Goal: Information Seeking & Learning: Learn about a topic

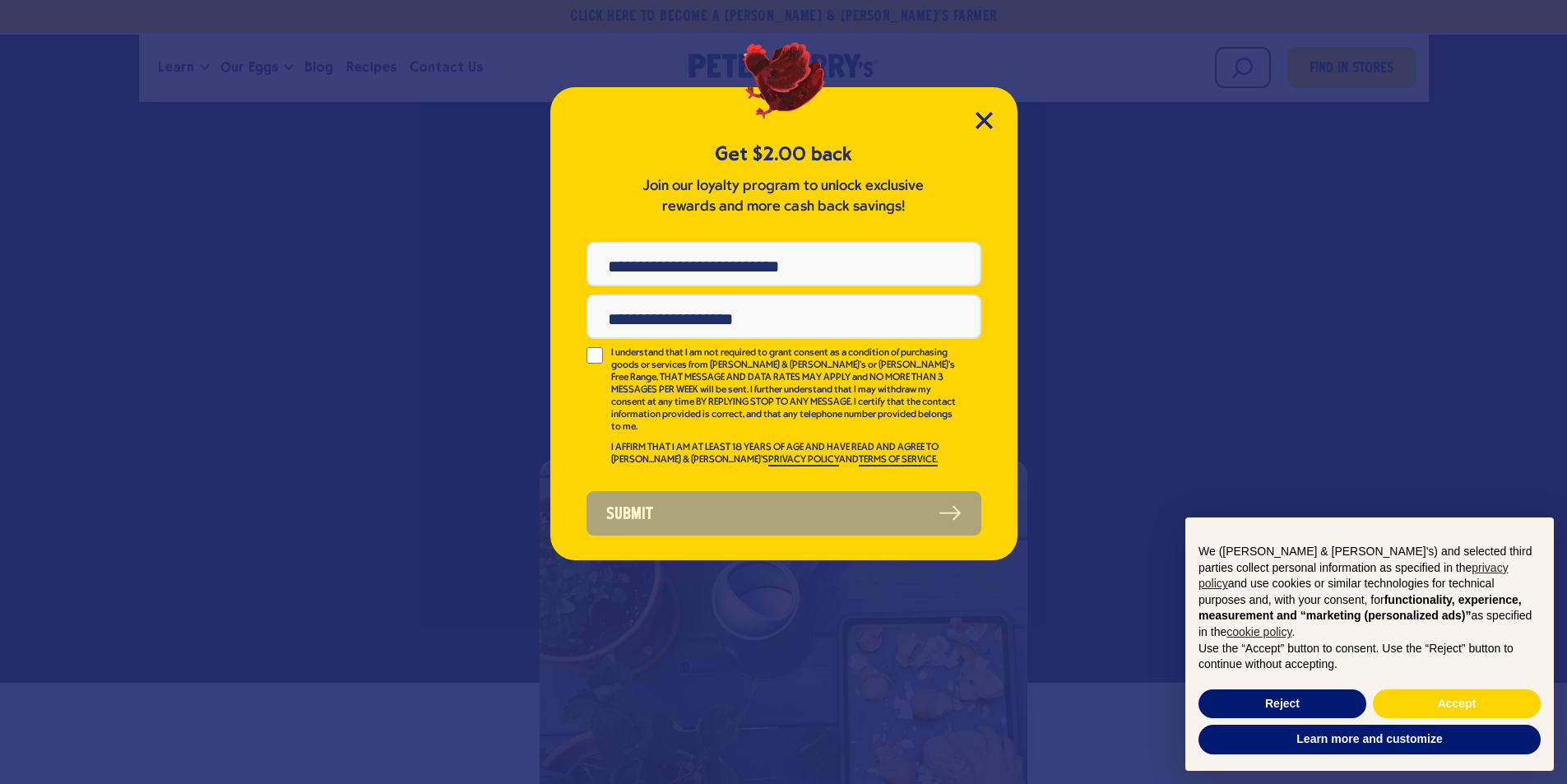
click at [998, 121] on div "Get $2.00 back Join our loyalty program to unlock exclusive rewards and more ca…" at bounding box center [784, 324] width 467 height 473
click at [987, 120] on icon "Close Modal" at bounding box center [984, 121] width 17 height 17
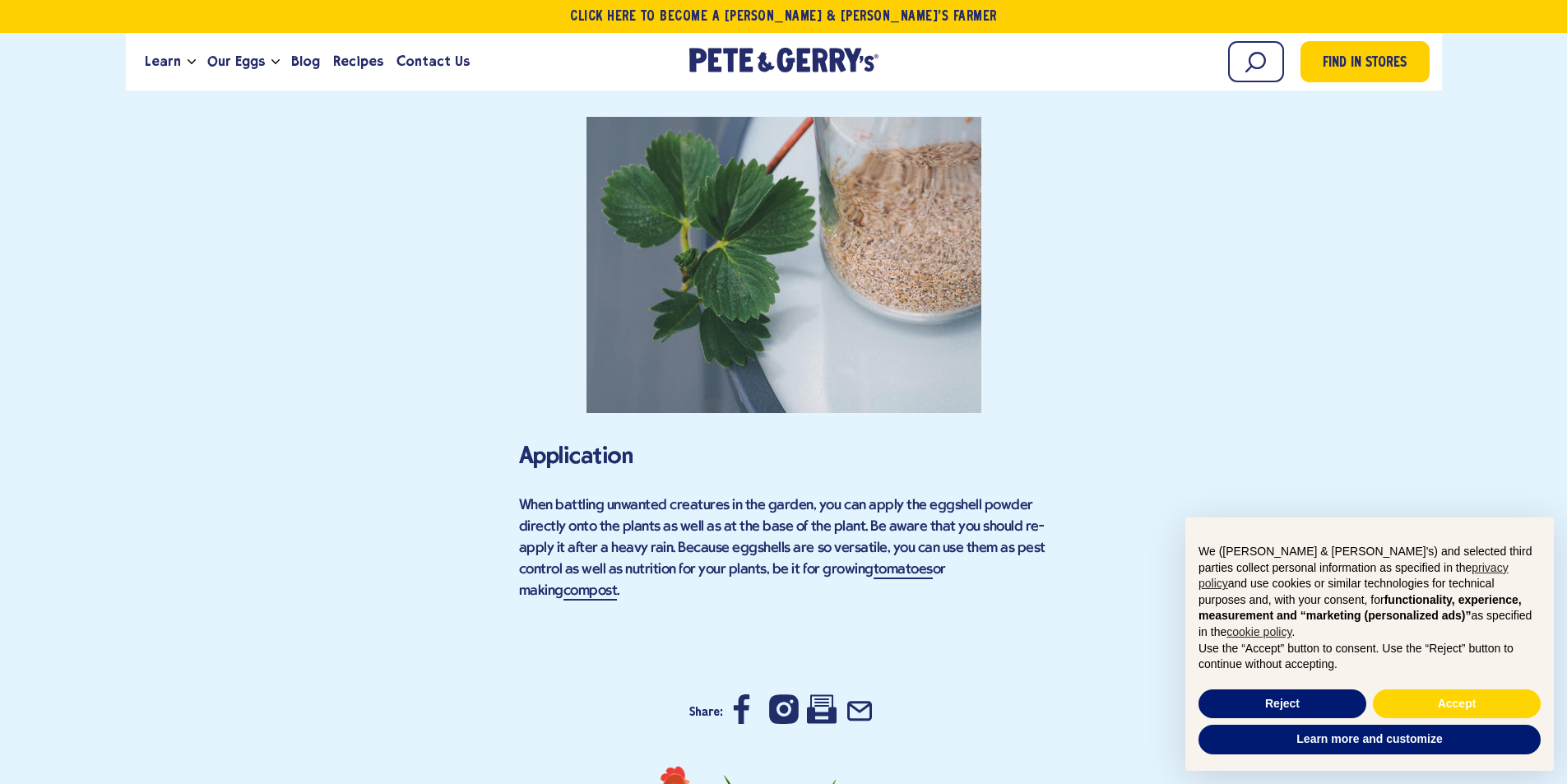
scroll to position [3866, 0]
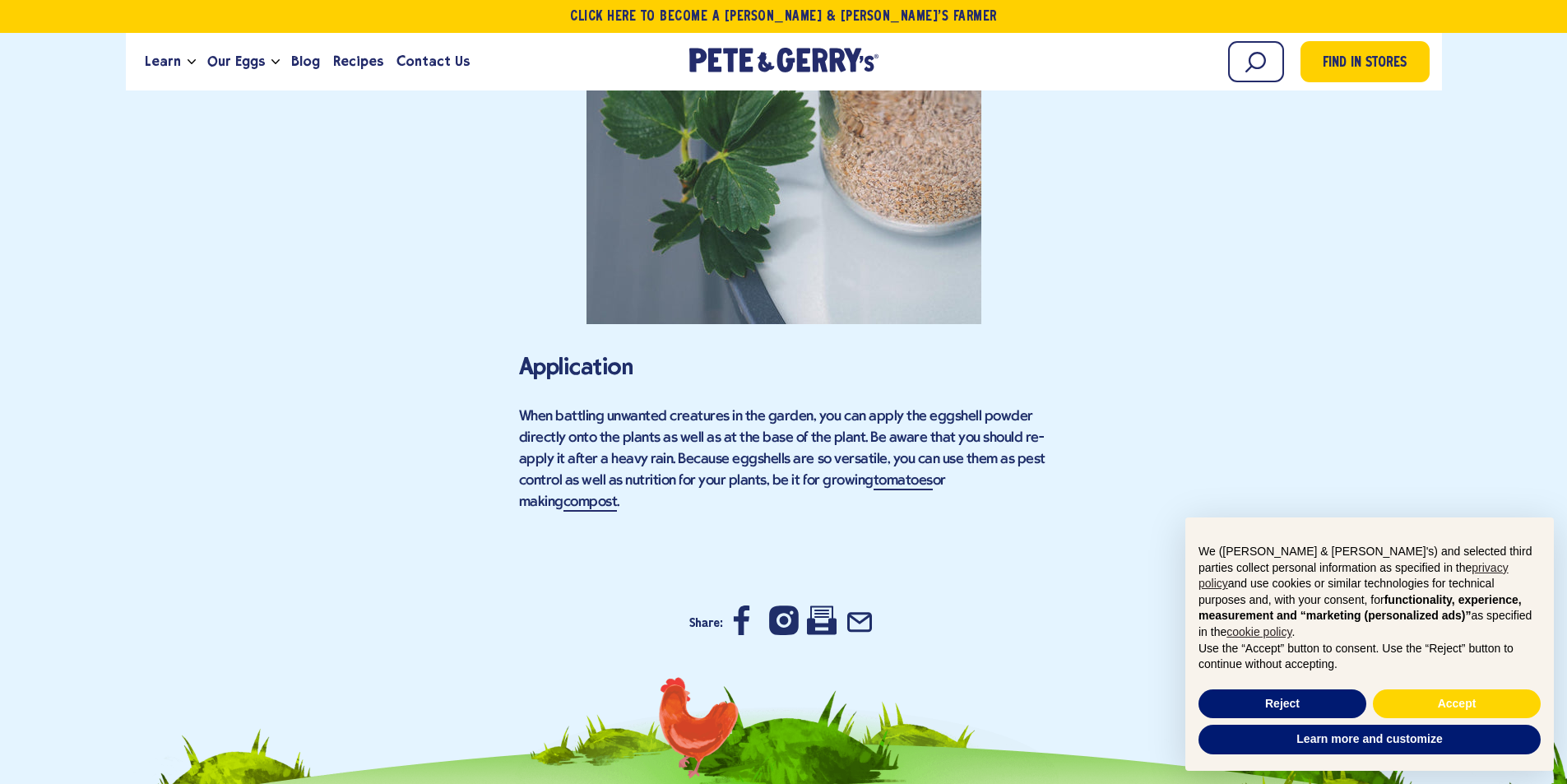
scroll to position [3783, 0]
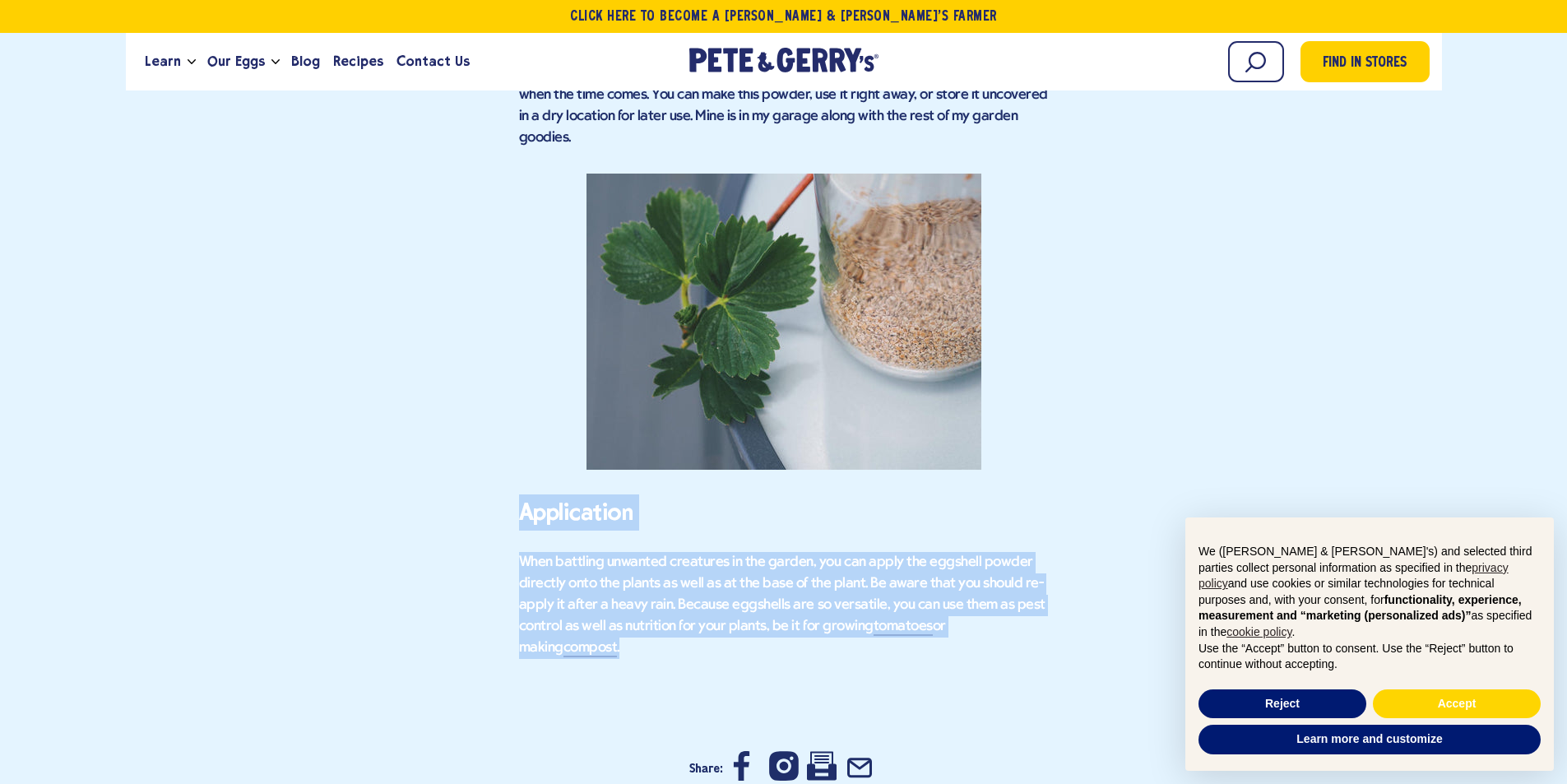
drag, startPoint x: 1063, startPoint y: 612, endPoint x: 515, endPoint y: 479, distance: 563.9
copy div "Application When battling unwanted creatures in the garden, you can apply the e…"
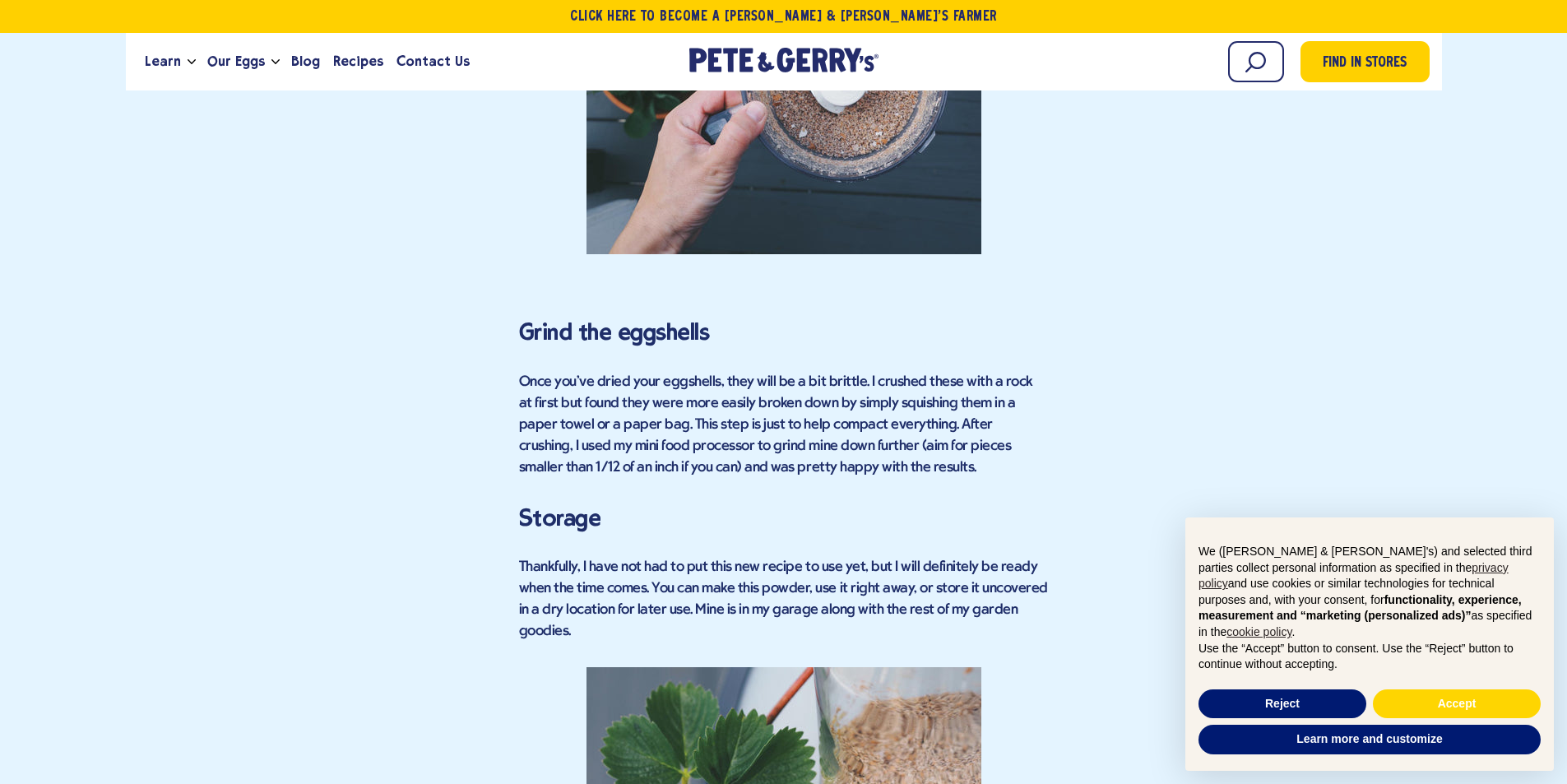
scroll to position [3372, 0]
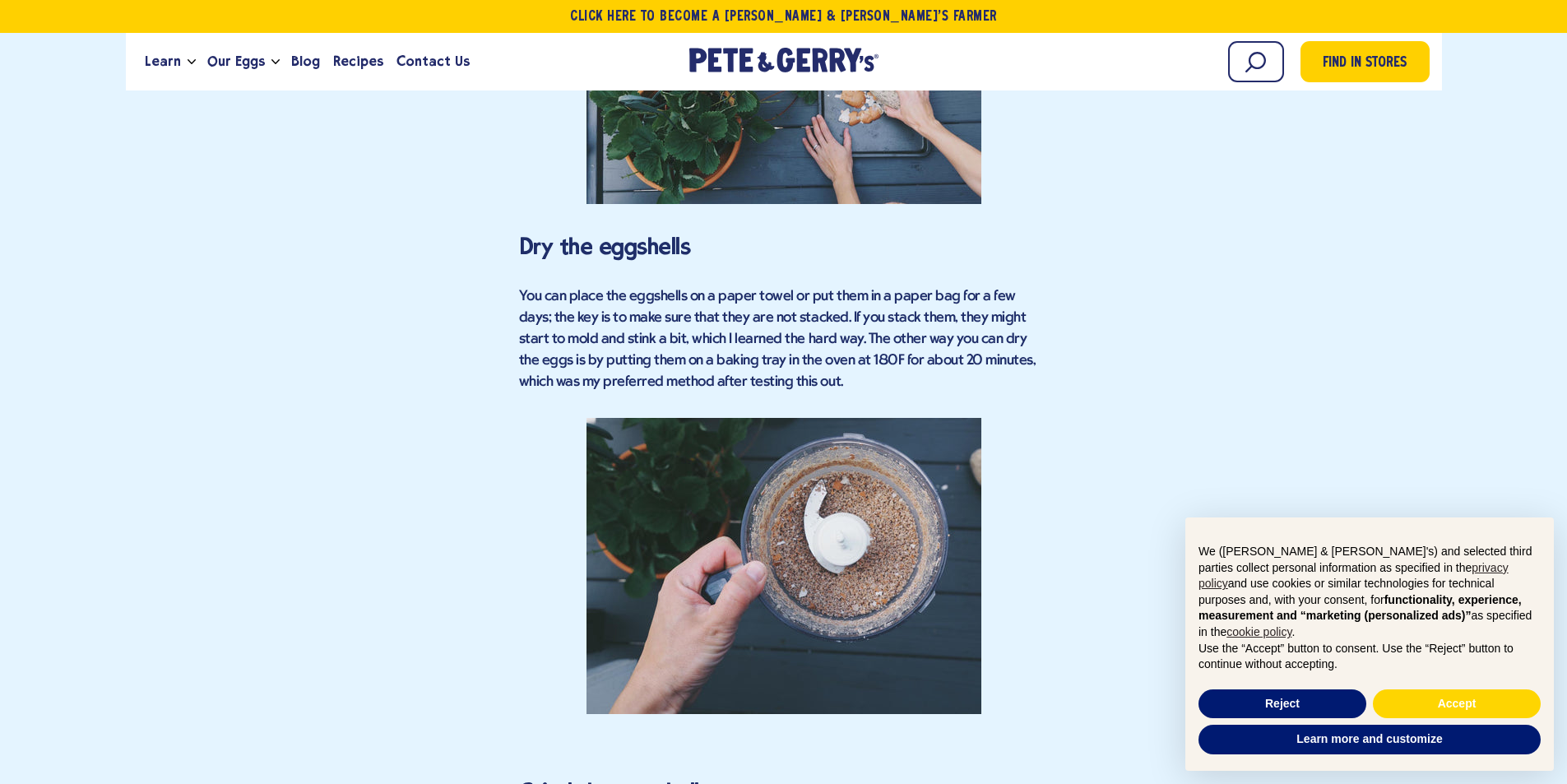
scroll to position [2549, 0]
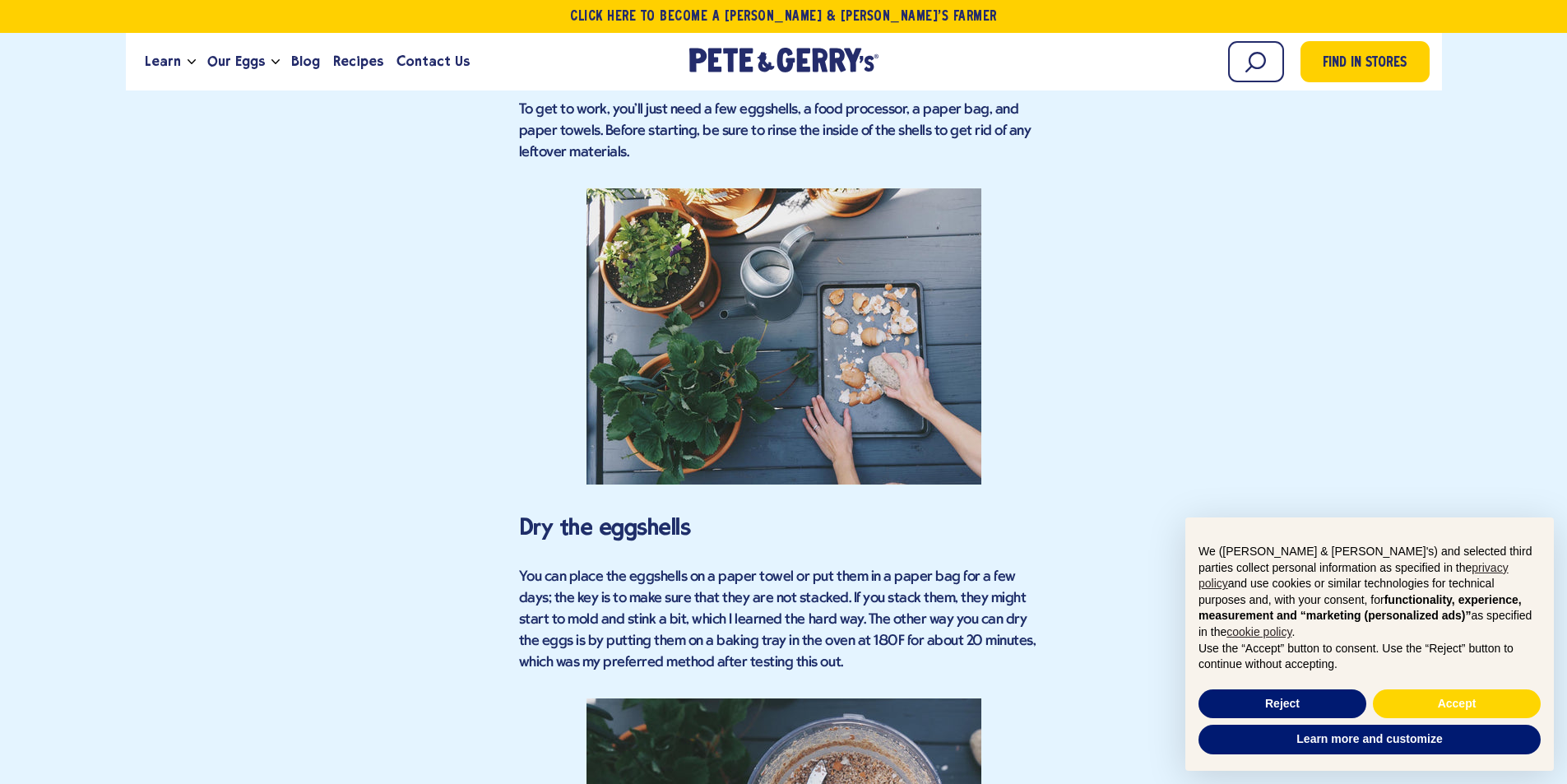
drag, startPoint x: 859, startPoint y: 403, endPoint x: 688, endPoint y: 296, distance: 201.7
drag, startPoint x: 688, startPoint y: 296, endPoint x: 1058, endPoint y: 404, distance: 385.4
click at [1087, 395] on div "Find in Stores Harnessing Eggshells for Natural Pest Control in Your Garden Wit…" at bounding box center [784, 153] width 1292 height 3744
drag, startPoint x: 1041, startPoint y: 465, endPoint x: 676, endPoint y: 292, distance: 403.9
click at [676, 292] on p at bounding box center [784, 336] width 530 height 296
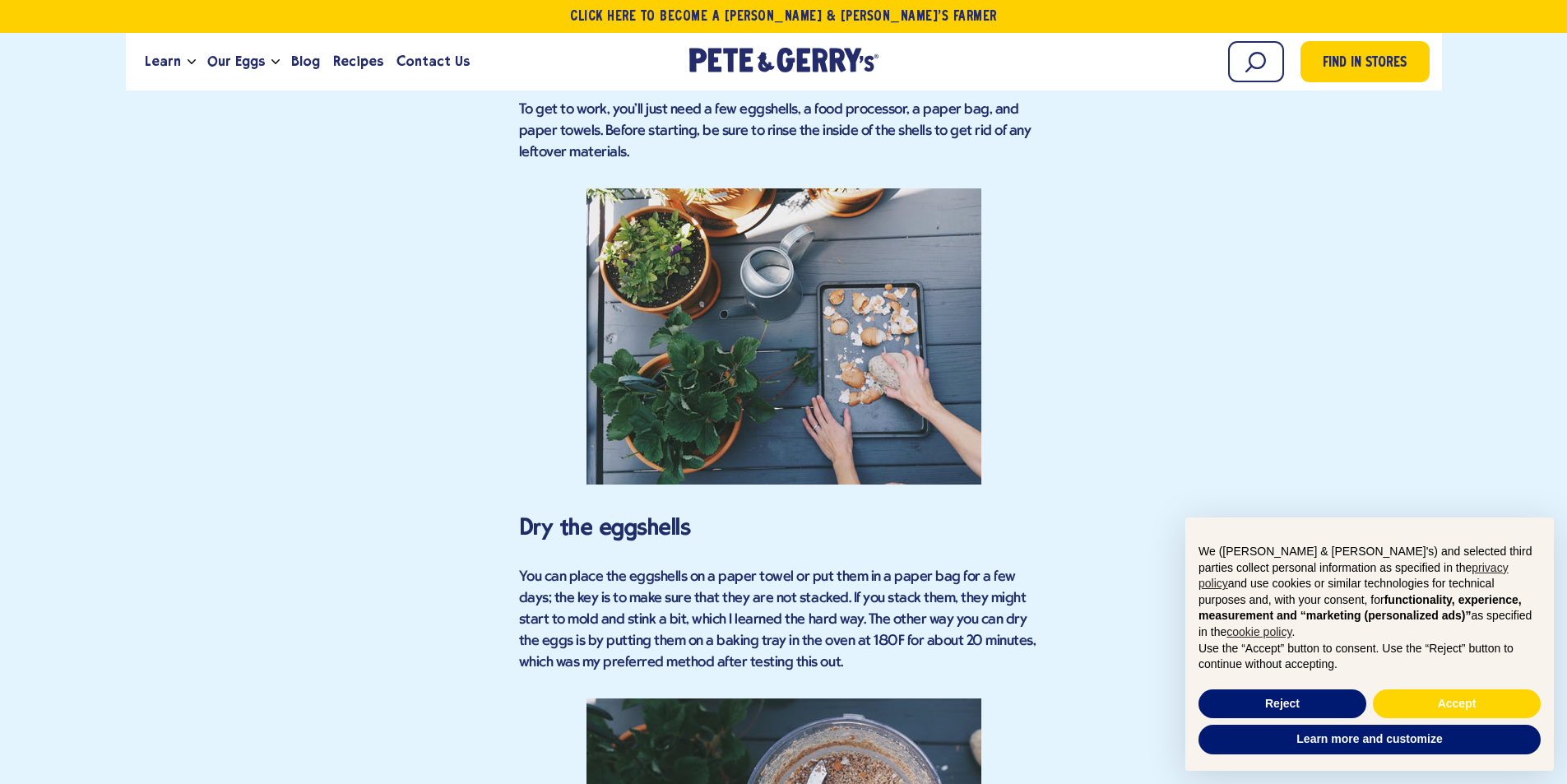
drag, startPoint x: 693, startPoint y: 283, endPoint x: 472, endPoint y: 355, distance: 232.4
click at [472, 355] on div "Find in Stores Harnessing Eggshells for Natural Pest Control in Your Garden Wit…" at bounding box center [784, 153] width 1292 height 3744
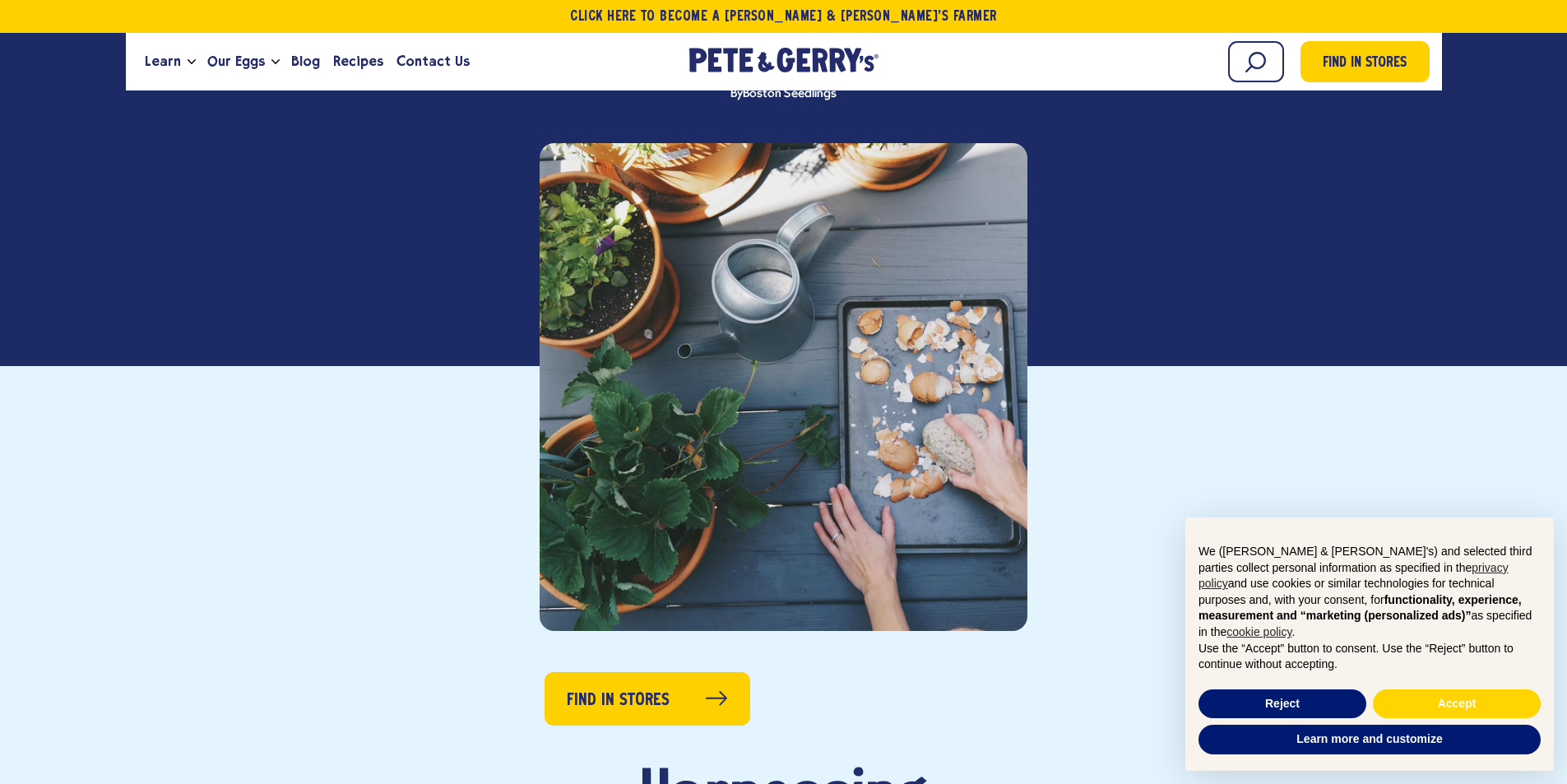
scroll to position [246, 0]
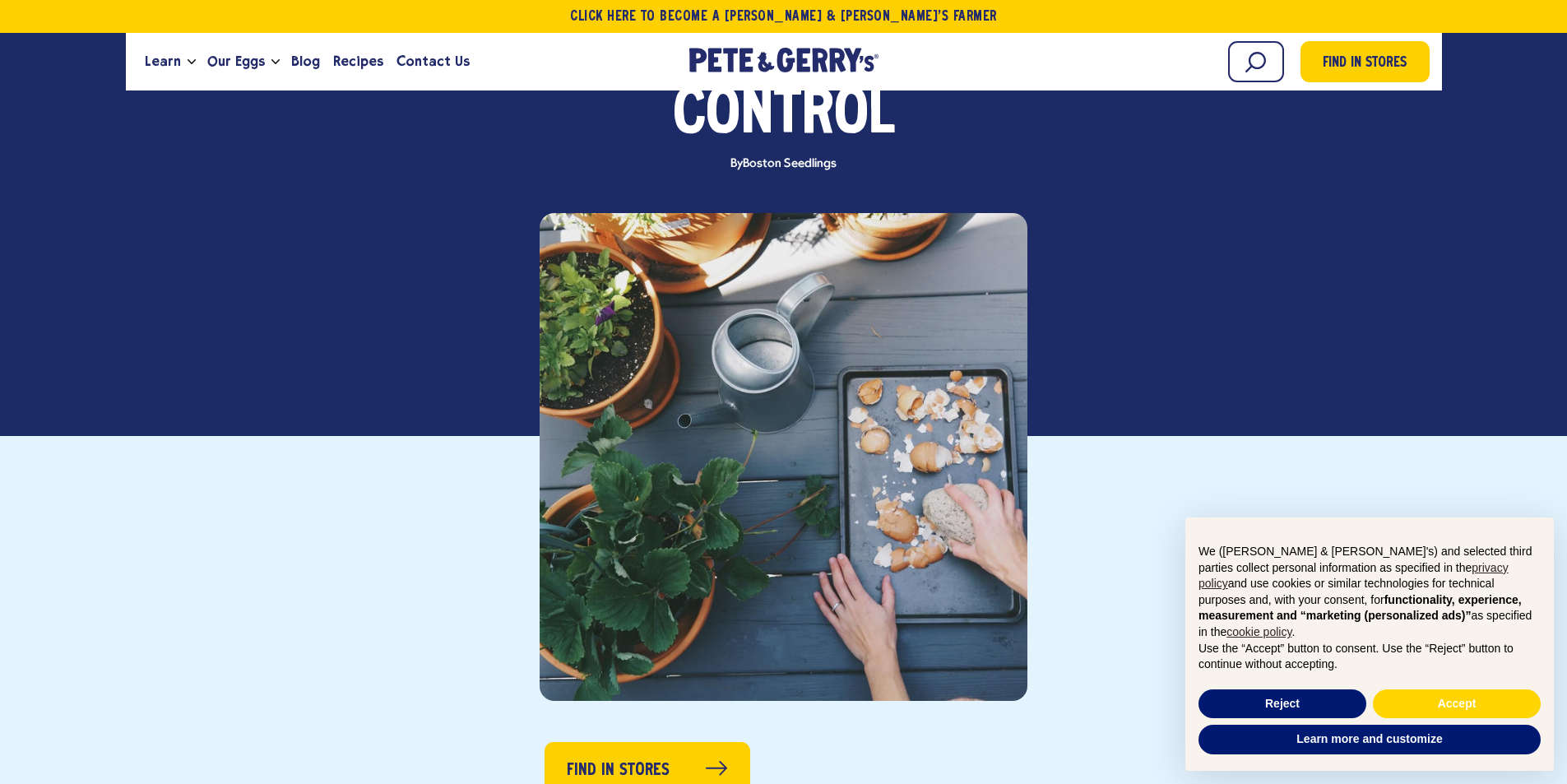
drag, startPoint x: 670, startPoint y: 282, endPoint x: 443, endPoint y: 522, distance: 330.3
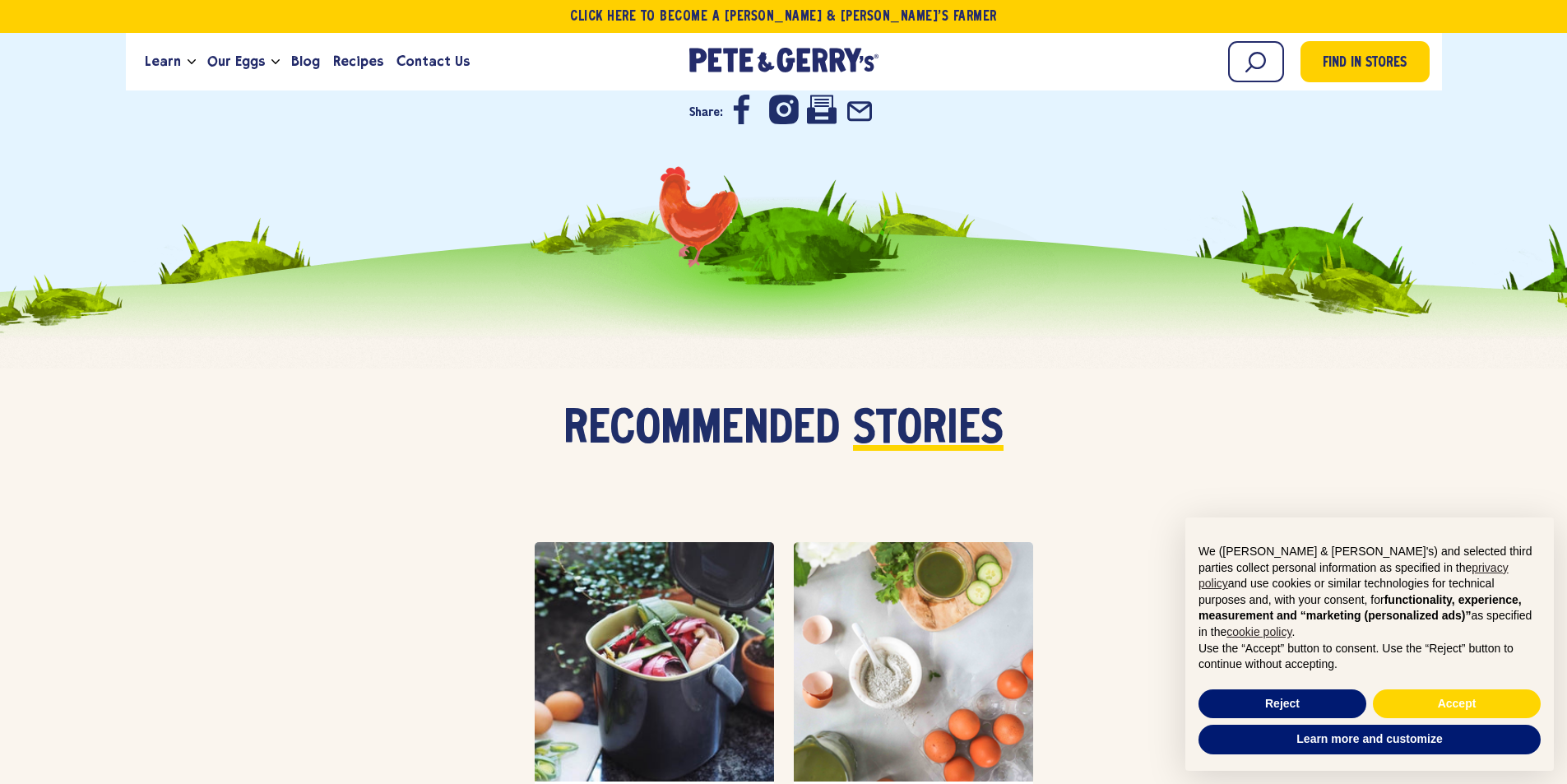
scroll to position [4605, 0]
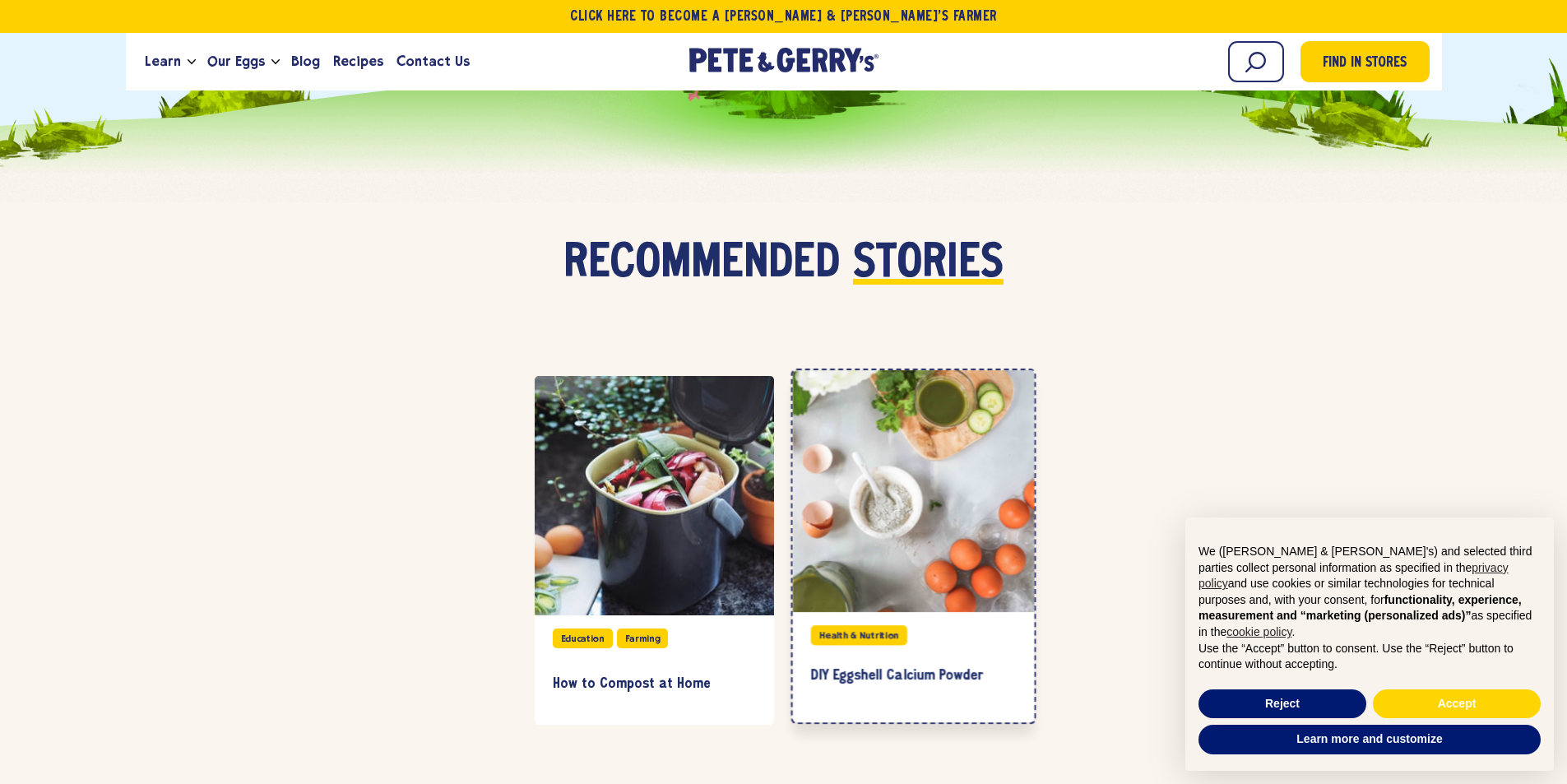
click at [968, 422] on div at bounding box center [913, 491] width 242 height 242
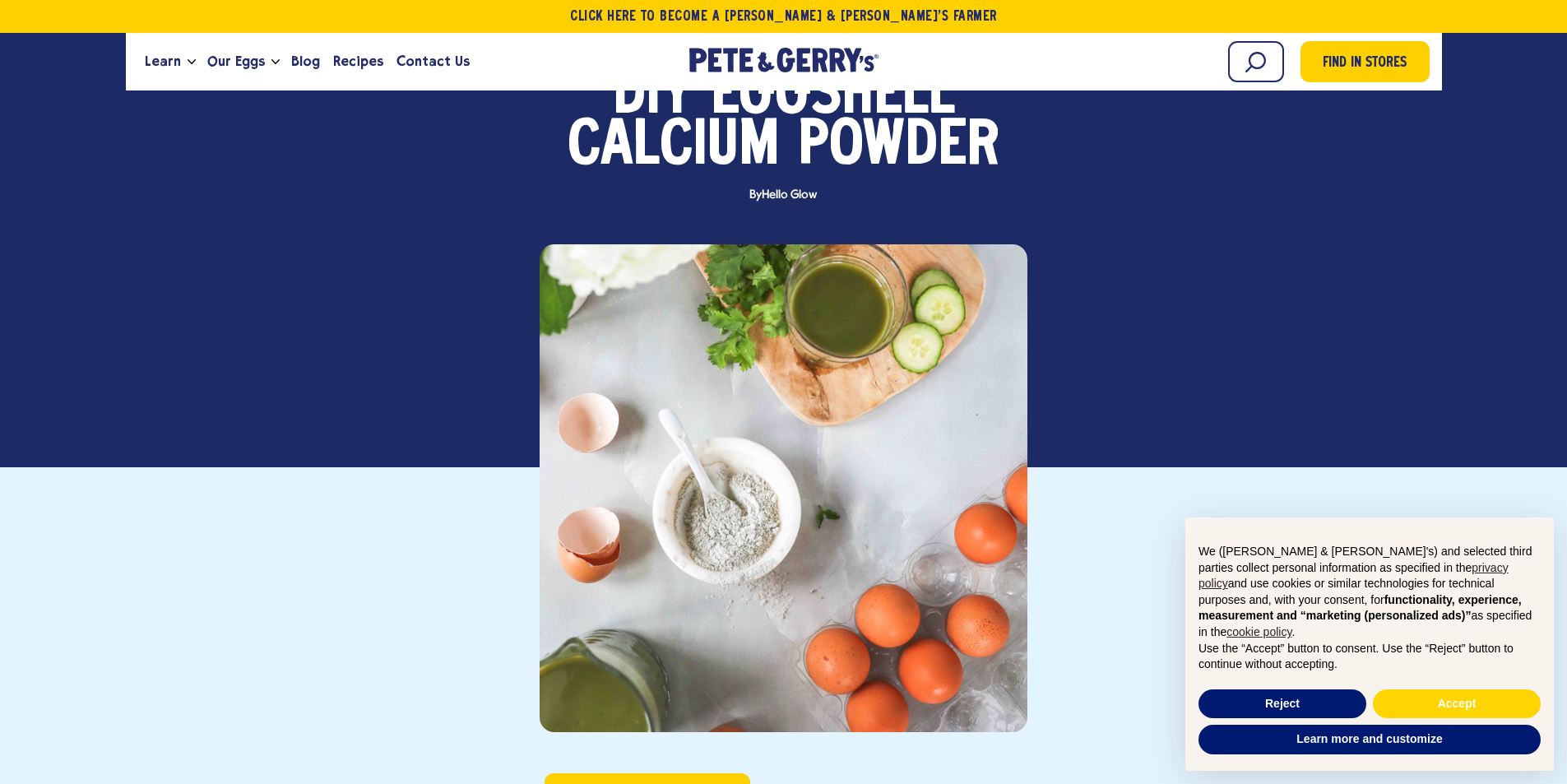
drag, startPoint x: 913, startPoint y: 417, endPoint x: 1100, endPoint y: 484, distance: 198.6
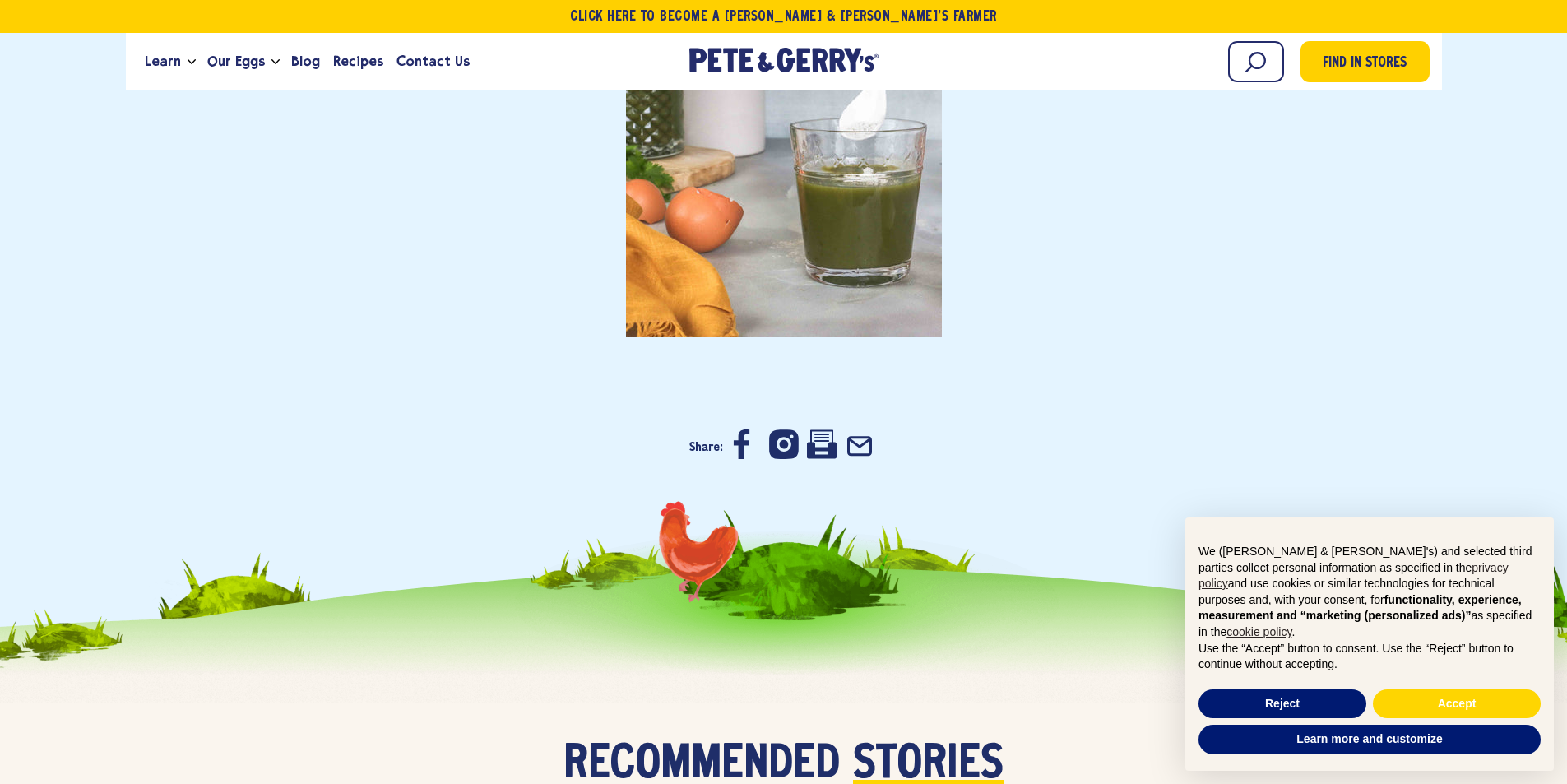
scroll to position [4605, 0]
